Goal: Information Seeking & Learning: Learn about a topic

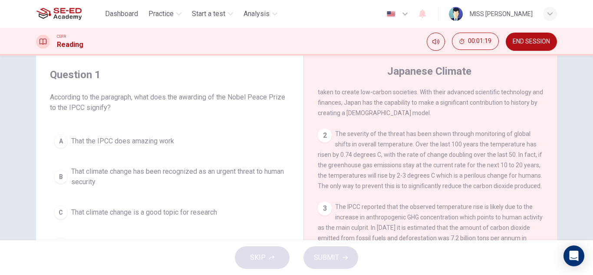
scroll to position [43, 0]
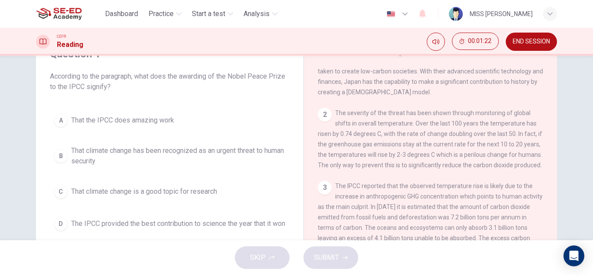
click at [256, 155] on span "That climate change has been recognized as an urgent threat to human security" at bounding box center [178, 156] width 215 height 21
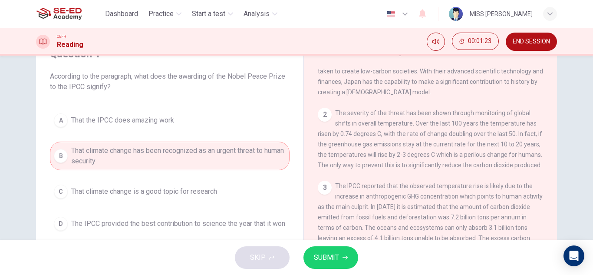
click at [317, 256] on span "SUBMIT" at bounding box center [326, 258] width 25 height 12
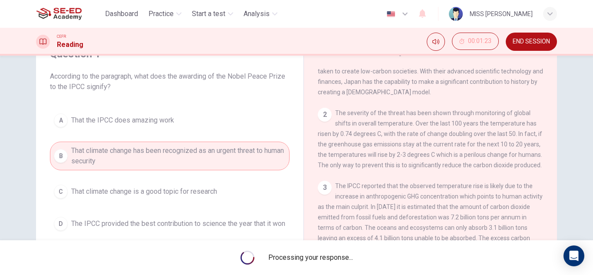
click at [317, 256] on span "Processing your response..." at bounding box center [310, 257] width 85 height 10
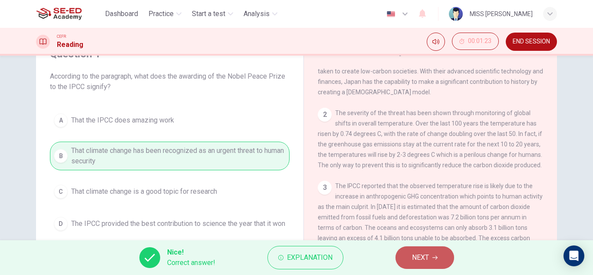
click at [432, 265] on button "NEXT" at bounding box center [425, 257] width 59 height 23
click at [432, 265] on div "Nice! Correct answer! Explanation NEXT" at bounding box center [296, 257] width 593 height 35
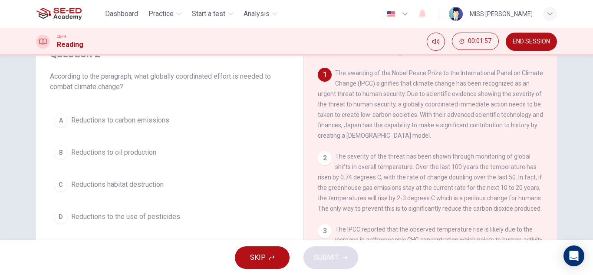
click at [158, 120] on span "Reductions to carbon emissions" at bounding box center [120, 120] width 98 height 10
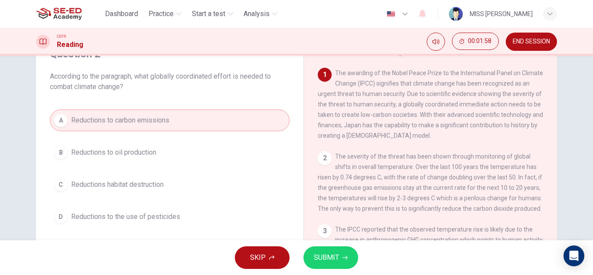
click at [328, 245] on div "SKIP SUBMIT" at bounding box center [296, 257] width 593 height 35
click at [326, 248] on button "SUBMIT" at bounding box center [331, 257] width 55 height 23
click at [326, 248] on div "SKIP SUBMIT" at bounding box center [296, 257] width 593 height 35
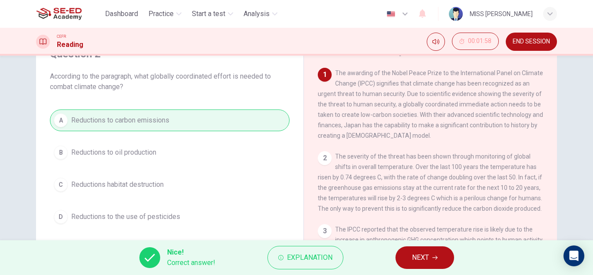
click at [409, 260] on button "NEXT" at bounding box center [425, 257] width 59 height 23
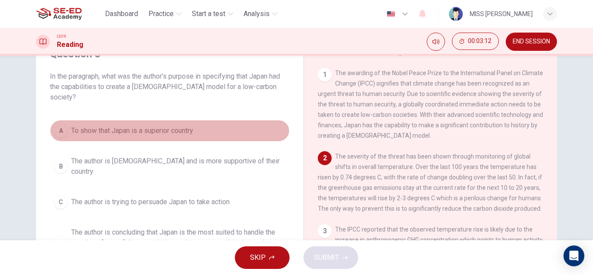
click at [219, 121] on button "A To show that Japan is a superior country" at bounding box center [170, 131] width 240 height 22
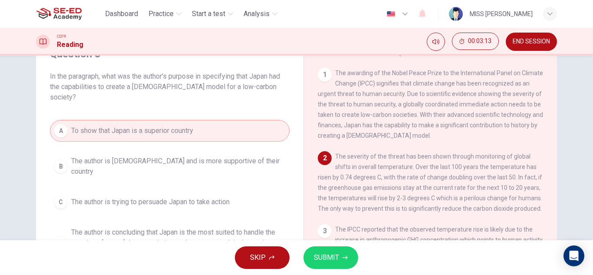
click at [222, 157] on span "The author is [DEMOGRAPHIC_DATA] and is more supportive of their country" at bounding box center [178, 166] width 215 height 21
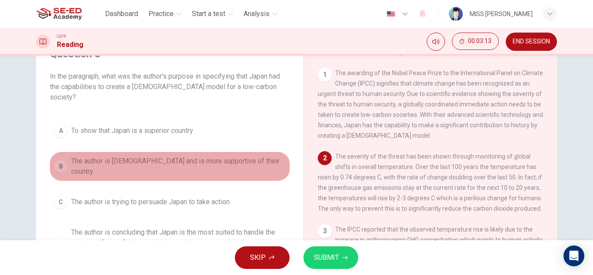
click at [222, 157] on span "The author is [DEMOGRAPHIC_DATA] and is more supportive of their country" at bounding box center [178, 166] width 215 height 21
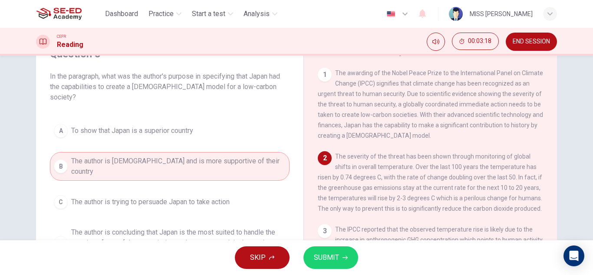
click at [219, 197] on span "The author is trying to persuade Japan to take action" at bounding box center [150, 202] width 159 height 10
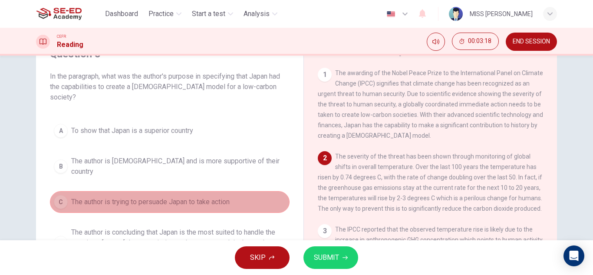
click at [219, 197] on span "The author is trying to persuade Japan to take action" at bounding box center [150, 202] width 159 height 10
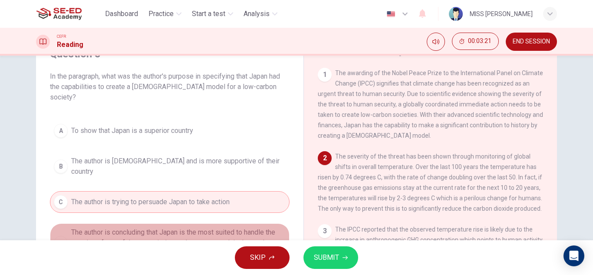
click at [219, 227] on span "The author is concluding that Japan is the most suited to handle the creation o…" at bounding box center [178, 242] width 215 height 31
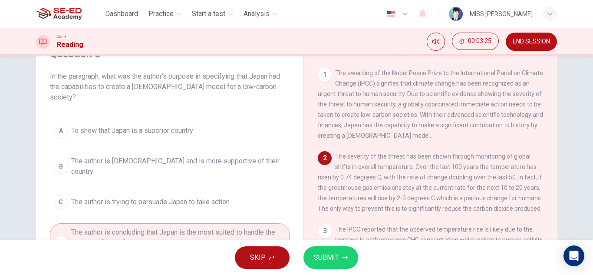
click at [343, 256] on icon "button" at bounding box center [345, 257] width 5 height 5
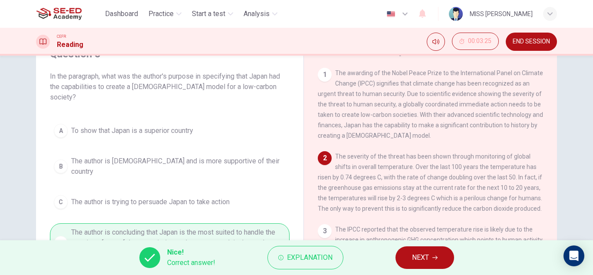
click at [436, 257] on icon "button" at bounding box center [435, 257] width 5 height 5
click at [436, 257] on div "Nice! Correct answer! Explanation NEXT" at bounding box center [296, 257] width 593 height 35
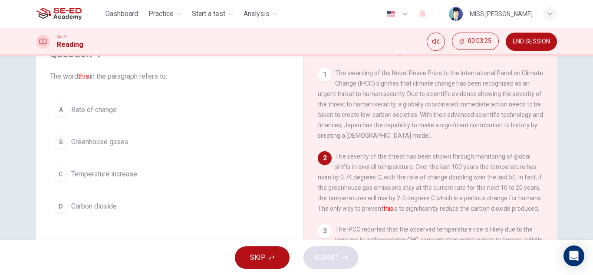
click at [436, 257] on div "SKIP SUBMIT" at bounding box center [296, 257] width 593 height 35
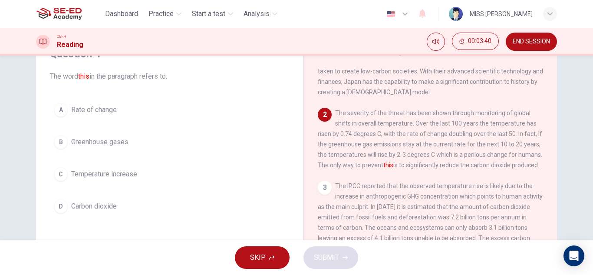
click at [173, 185] on button "C Temperature increase" at bounding box center [170, 174] width 240 height 22
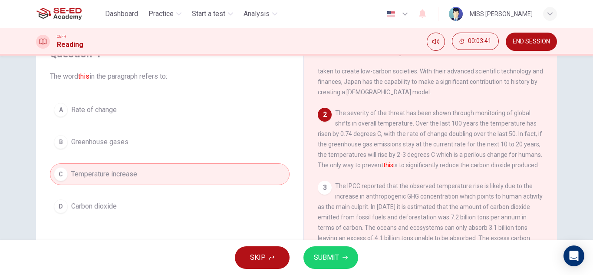
click at [344, 252] on button "SUBMIT" at bounding box center [331, 257] width 55 height 23
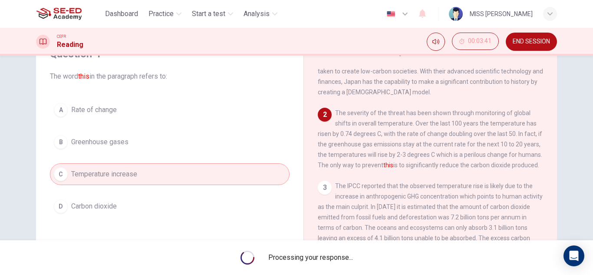
click at [344, 252] on div "Processing your response..." at bounding box center [296, 257] width 593 height 35
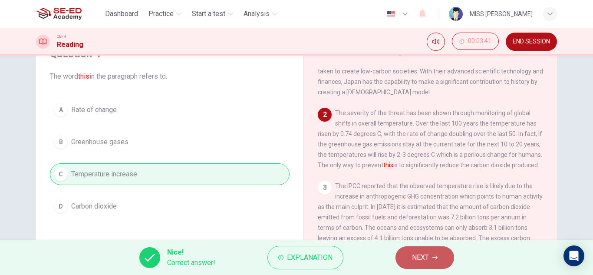
click at [432, 258] on button "NEXT" at bounding box center [425, 257] width 59 height 23
click at [432, 258] on div "Nice! Correct answer! Explanation NEXT" at bounding box center [296, 257] width 593 height 35
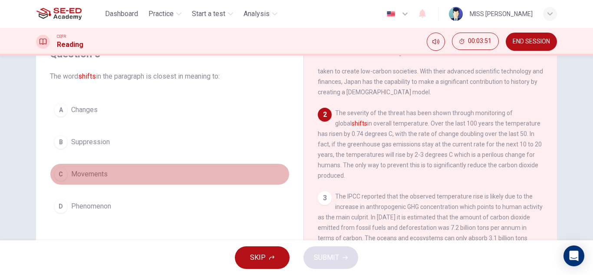
click at [156, 172] on button "C Movements" at bounding box center [170, 174] width 240 height 22
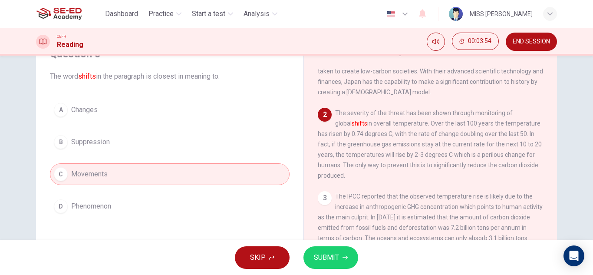
click at [187, 109] on button "A Changes" at bounding box center [170, 110] width 240 height 22
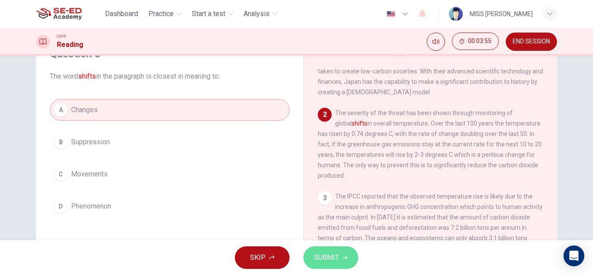
click at [352, 258] on button "SUBMIT" at bounding box center [331, 257] width 55 height 23
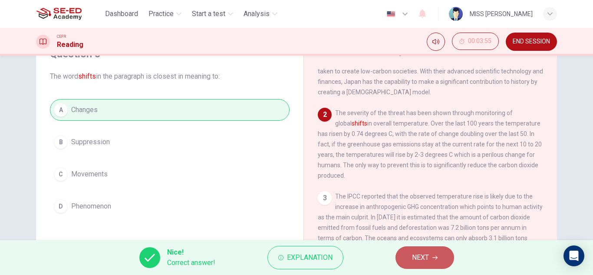
click at [414, 255] on span "NEXT" at bounding box center [420, 258] width 17 height 12
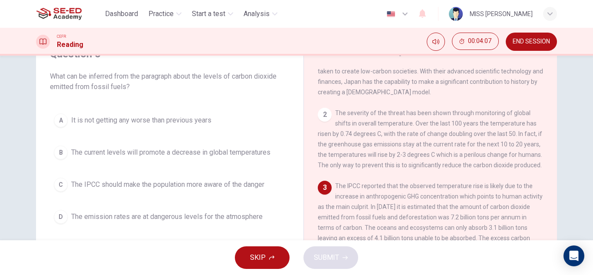
scroll to position [130, 0]
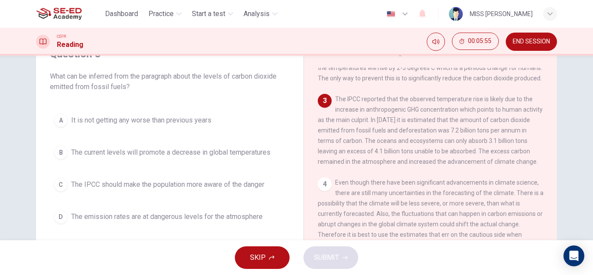
click at [264, 213] on button "D The emission rates are at dangerous levels for the atmosphere" at bounding box center [170, 217] width 240 height 22
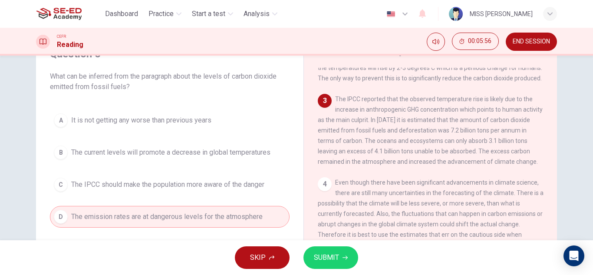
click at [319, 257] on span "SUBMIT" at bounding box center [326, 258] width 25 height 12
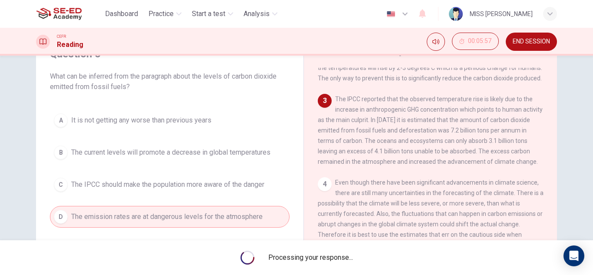
click at [319, 257] on span "Processing your response..." at bounding box center [310, 257] width 85 height 10
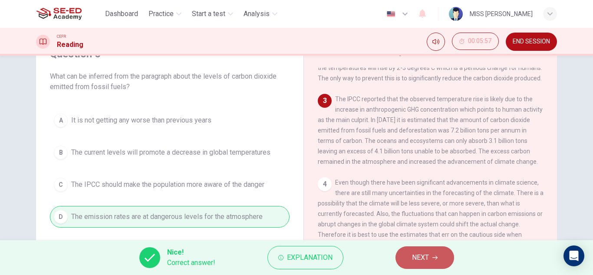
click at [414, 254] on span "NEXT" at bounding box center [420, 258] width 17 height 12
click at [414, 254] on div "Nice! Correct answer! Explanation NEXT" at bounding box center [296, 257] width 593 height 35
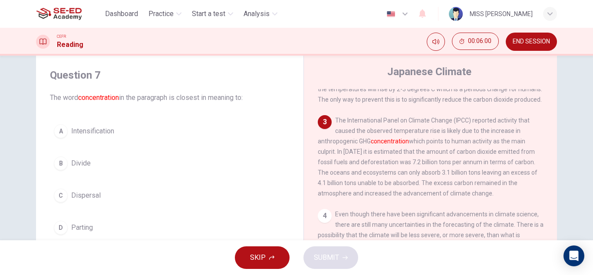
scroll to position [43, 0]
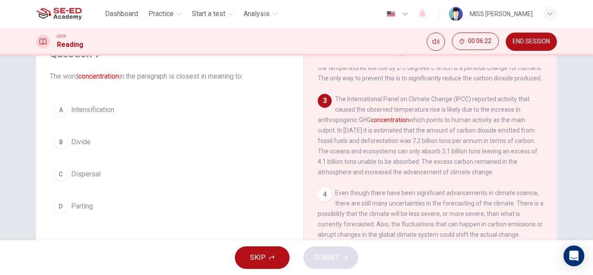
click at [101, 112] on span "Intensification" at bounding box center [92, 110] width 43 height 10
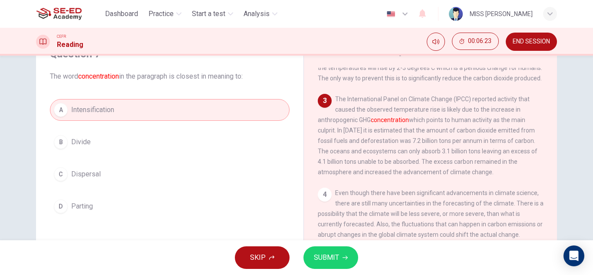
click at [330, 259] on span "SUBMIT" at bounding box center [326, 258] width 25 height 12
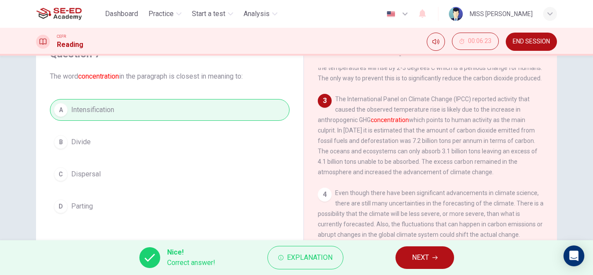
click at [416, 252] on span "NEXT" at bounding box center [420, 258] width 17 height 12
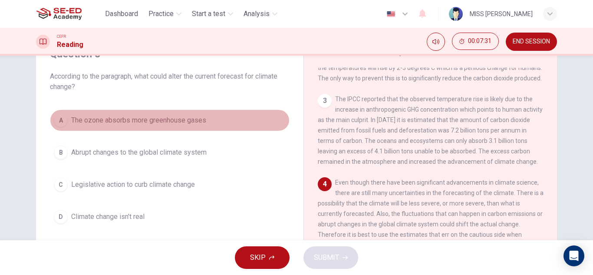
click at [189, 128] on button "A The ozone absorbs more greenhouse gases" at bounding box center [170, 120] width 240 height 22
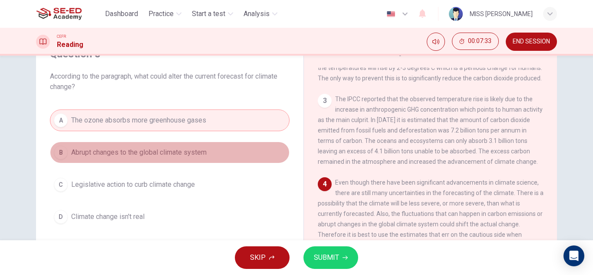
click at [189, 155] on span "Abrupt changes to the global climate system" at bounding box center [139, 152] width 136 height 10
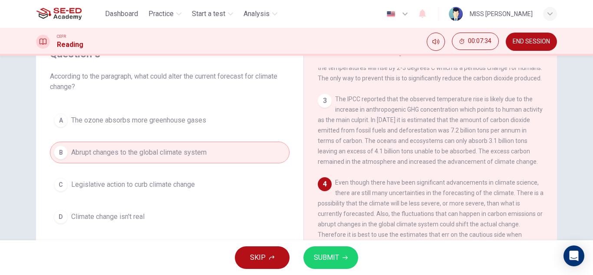
click at [185, 185] on span "Legislative action to curb climate change" at bounding box center [133, 184] width 124 height 10
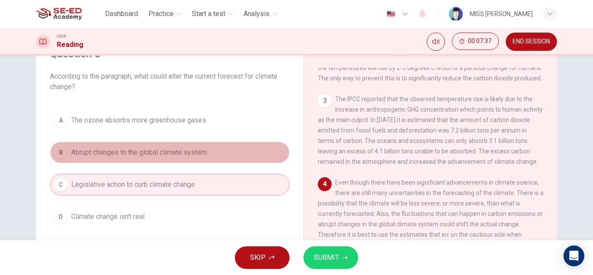
click at [199, 160] on button "B Abrupt changes to the global climate system" at bounding box center [170, 153] width 240 height 22
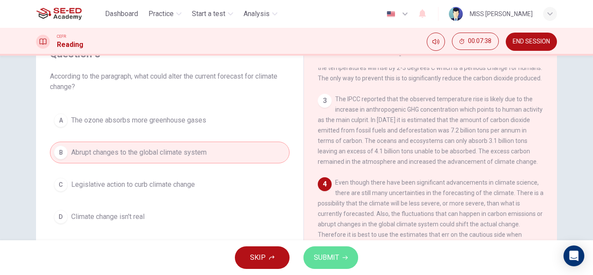
click at [315, 252] on span "SUBMIT" at bounding box center [326, 258] width 25 height 12
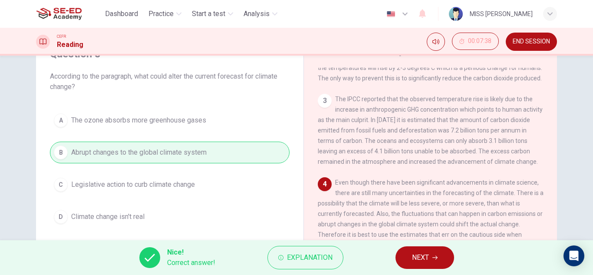
click at [412, 257] on span "NEXT" at bounding box center [420, 258] width 17 height 12
click at [412, 257] on div "Nice! Correct answer! Explanation NEXT" at bounding box center [296, 257] width 593 height 35
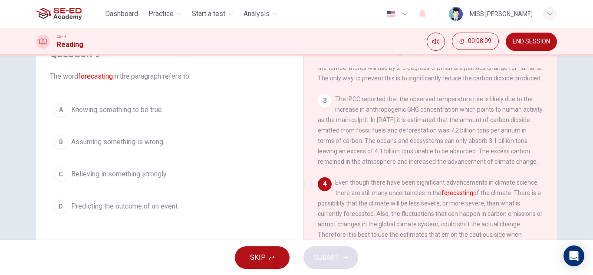
click at [171, 142] on button "B Assuming something is wrong" at bounding box center [170, 142] width 240 height 22
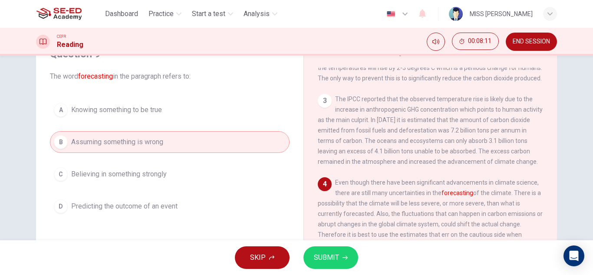
click at [188, 209] on button "D Predicting the outcome of an event" at bounding box center [170, 206] width 240 height 22
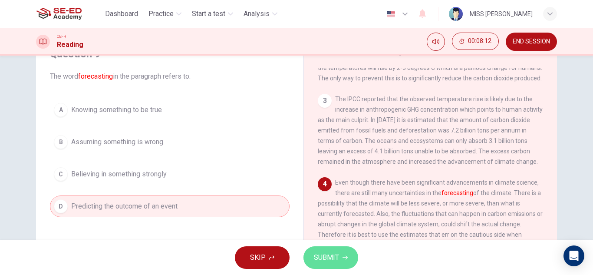
click at [321, 258] on span "SUBMIT" at bounding box center [326, 258] width 25 height 12
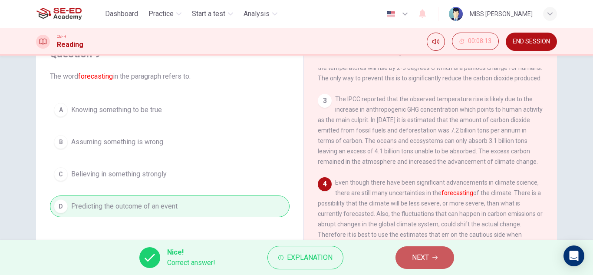
click at [432, 257] on button "NEXT" at bounding box center [425, 257] width 59 height 23
click at [432, 257] on div "Nice! Correct answer! Explanation NEXT" at bounding box center [296, 257] width 593 height 35
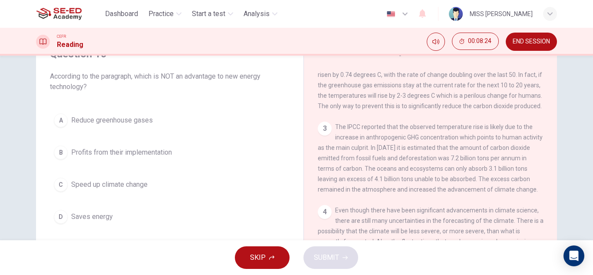
scroll to position [169, 0]
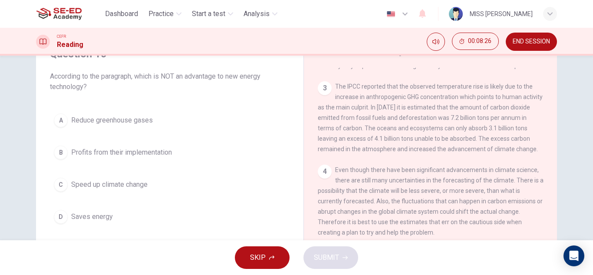
click at [325, 168] on div "4" at bounding box center [325, 172] width 14 height 14
click at [174, 123] on button "A Reduce greenhouse gases" at bounding box center [170, 120] width 240 height 22
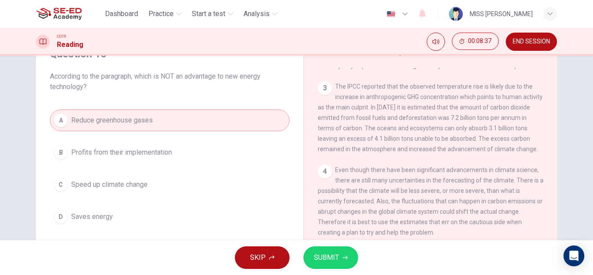
click at [176, 150] on button "B Profits from their implementation" at bounding box center [170, 153] width 240 height 22
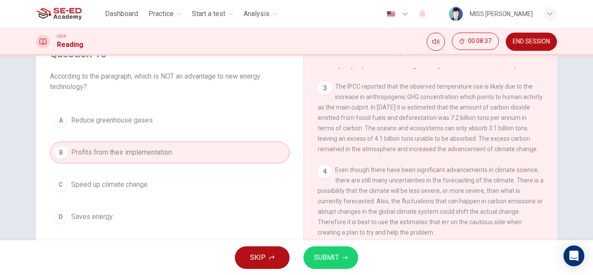
click at [176, 150] on button "B Profits from their implementation" at bounding box center [170, 153] width 240 height 22
click at [168, 184] on button "C Speed up climate change" at bounding box center [170, 185] width 240 height 22
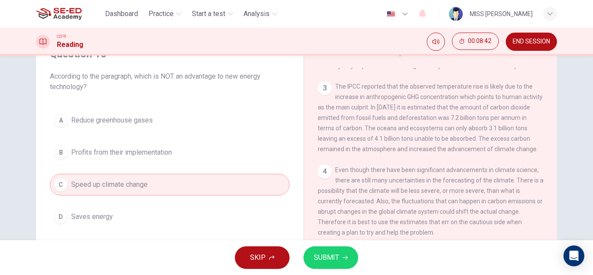
click at [338, 261] on span "SUBMIT" at bounding box center [326, 258] width 25 height 12
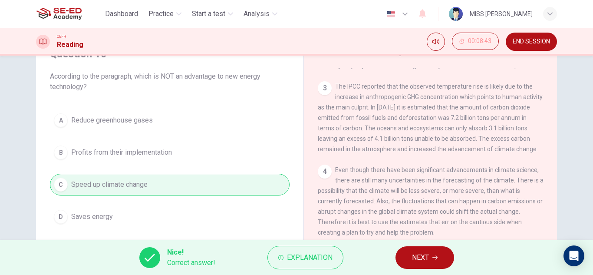
click at [411, 255] on button "NEXT" at bounding box center [425, 257] width 59 height 23
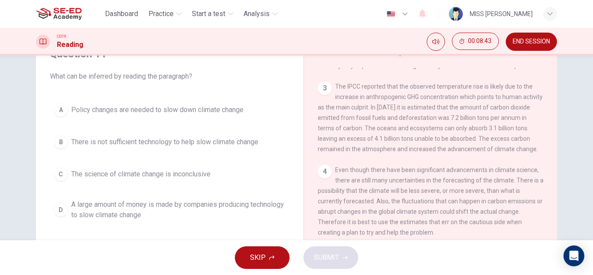
click at [411, 255] on div "SKIP SUBMIT" at bounding box center [296, 257] width 593 height 35
click at [533, 43] on span "END SESSION" at bounding box center [531, 41] width 37 height 7
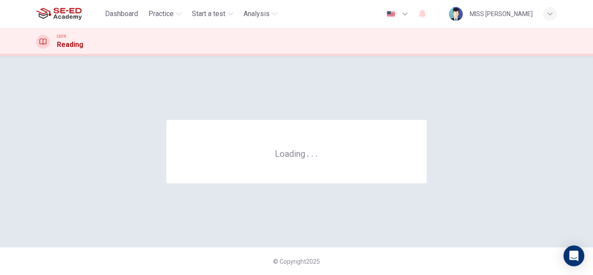
scroll to position [0, 0]
